Goal: Information Seeking & Learning: Find specific page/section

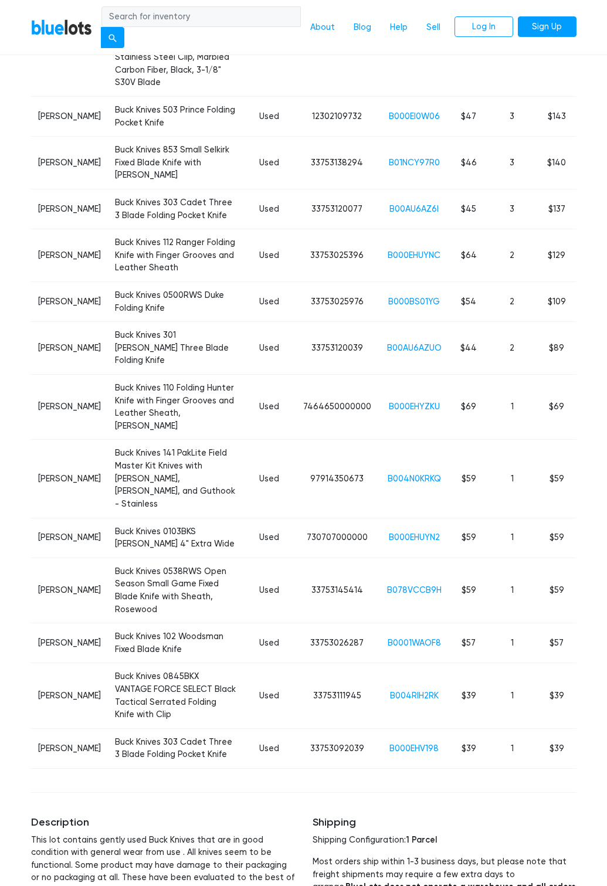
scroll to position [1229, 0]
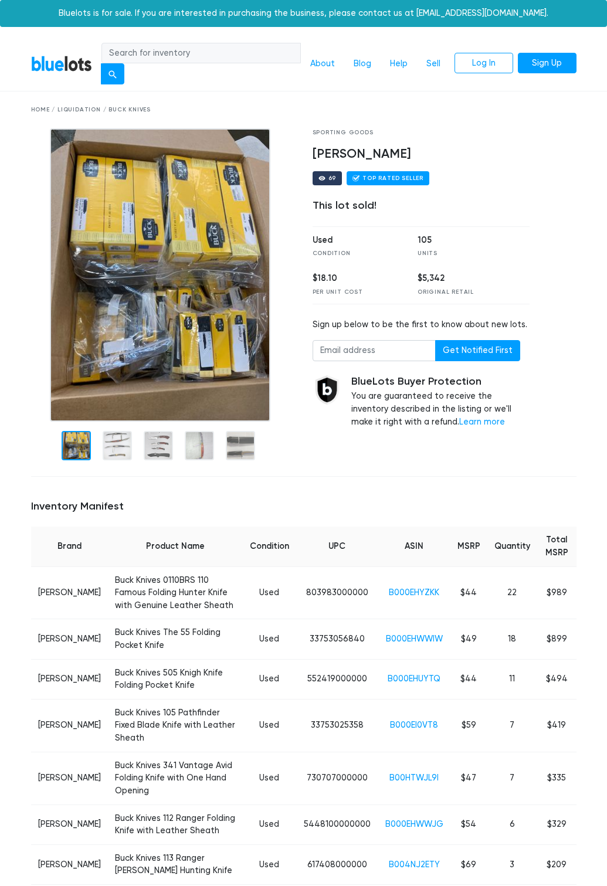
click at [179, 44] on input "search" at bounding box center [200, 53] width 199 height 21
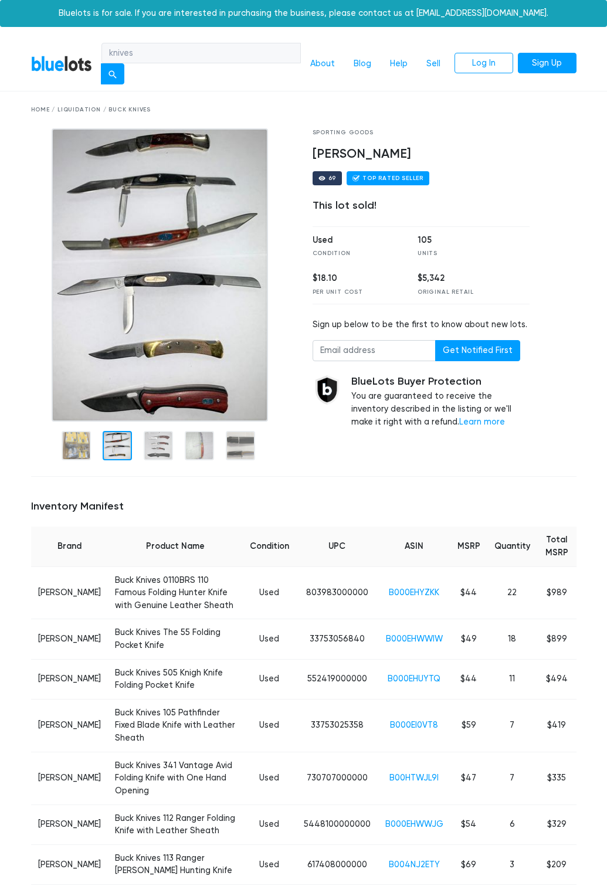
type input "knives"
click at [101, 63] on button "submit" at bounding box center [112, 73] width 23 height 21
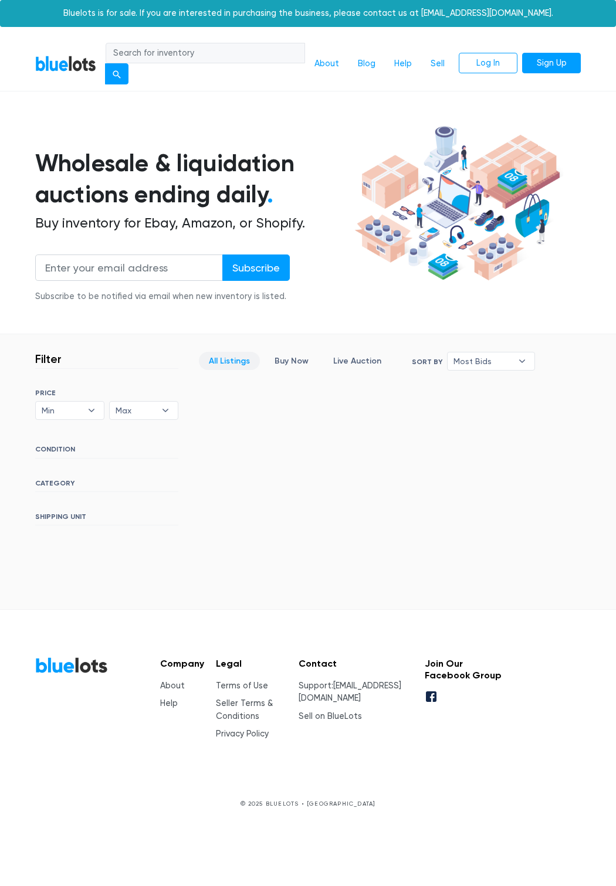
click at [157, 48] on input "search" at bounding box center [205, 53] width 199 height 21
type input "knife"
click at [105, 63] on button "submit" at bounding box center [116, 73] width 23 height 21
click at [151, 54] on input "search" at bounding box center [205, 53] width 199 height 21
